Goal: Find specific page/section: Find specific page/section

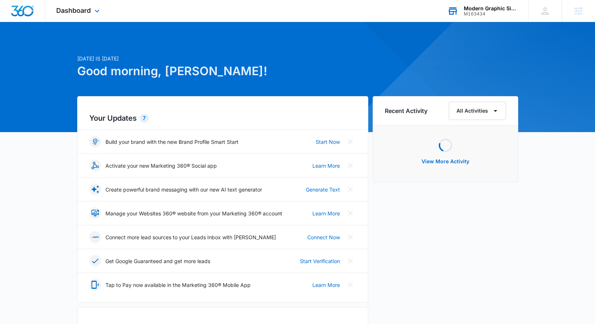
click at [494, 15] on div "M163434" at bounding box center [491, 13] width 54 height 5
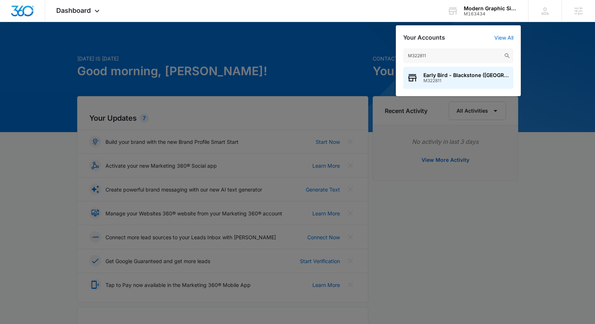
type input "M322811"
click at [446, 75] on span "Early Bird - Blackstone ([GEOGRAPHIC_DATA])" at bounding box center [466, 75] width 86 height 6
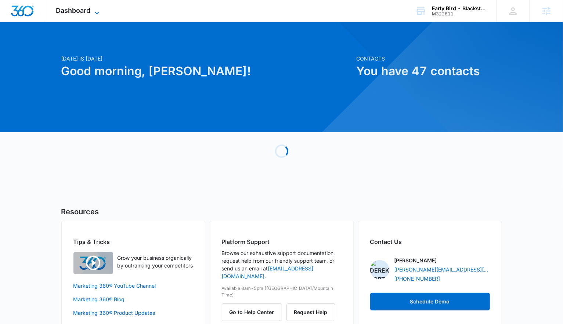
click at [83, 12] on span "Dashboard" at bounding box center [73, 11] width 35 height 8
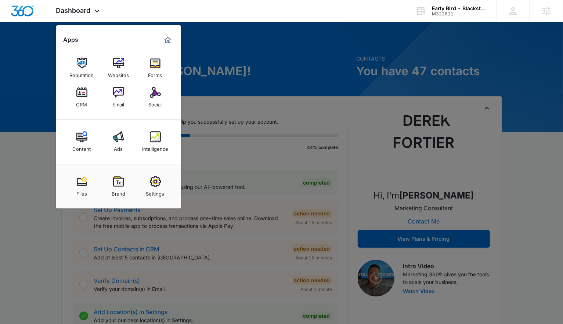
click at [127, 97] on link "Email" at bounding box center [119, 97] width 28 height 28
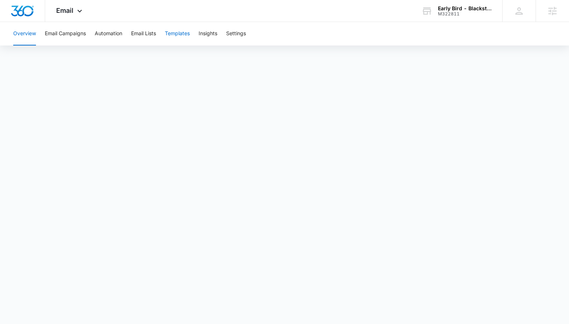
click at [176, 42] on button "Templates" at bounding box center [177, 34] width 25 height 24
click at [72, 29] on button "Email Campaigns" at bounding box center [65, 34] width 41 height 24
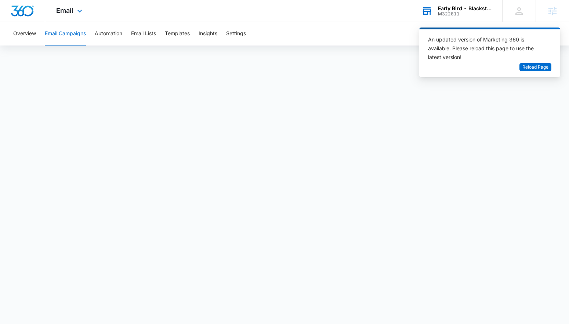
click at [433, 17] on div "Early Bird - Blackstone (NE) M322811 Your Accounts View All" at bounding box center [457, 11] width 92 height 22
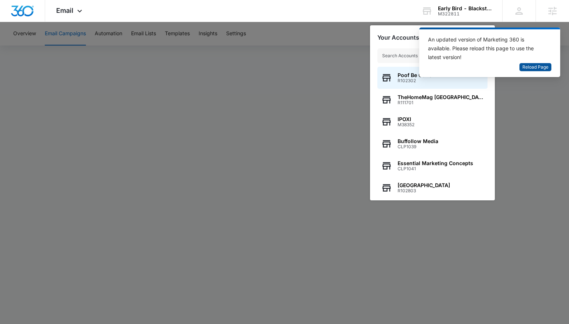
click at [529, 66] on span "Reload Page" at bounding box center [536, 67] width 26 height 7
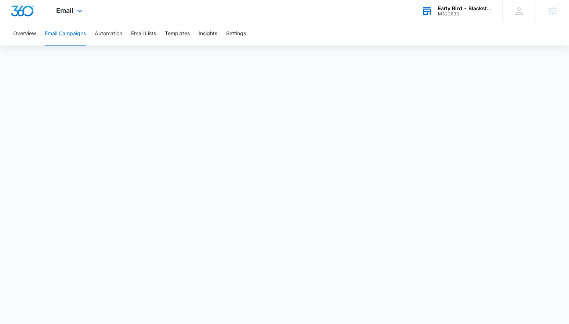
click at [480, 12] on div "M322811" at bounding box center [465, 13] width 54 height 5
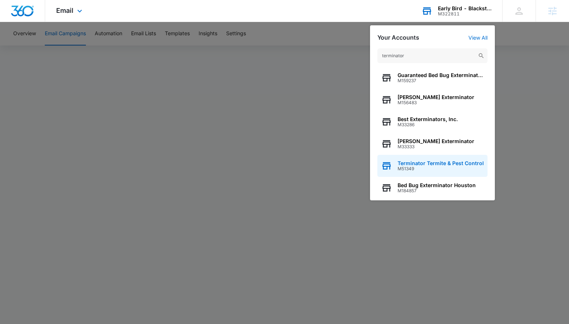
type input "terminator"
click at [394, 175] on div "Terminator Termite & Pest Control M51349" at bounding box center [433, 166] width 110 height 22
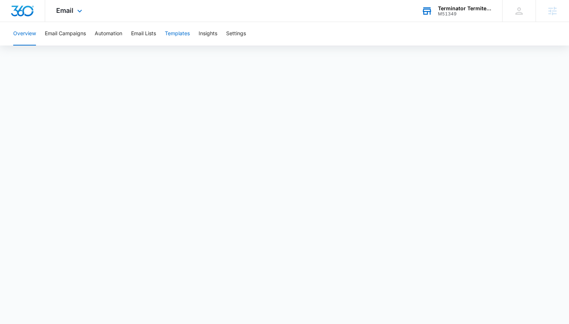
click at [175, 33] on button "Templates" at bounding box center [177, 34] width 25 height 24
click at [58, 9] on span "Email" at bounding box center [64, 11] width 17 height 8
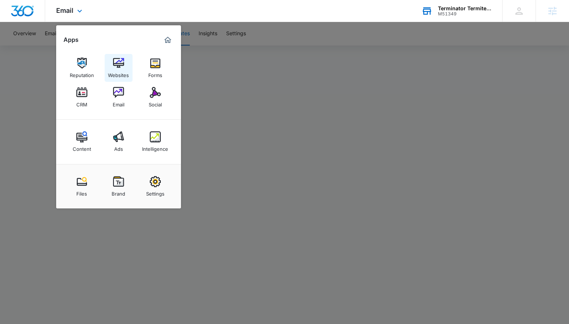
click at [127, 70] on div "Websites" at bounding box center [118, 74] width 21 height 10
